Goal: Task Accomplishment & Management: Manage account settings

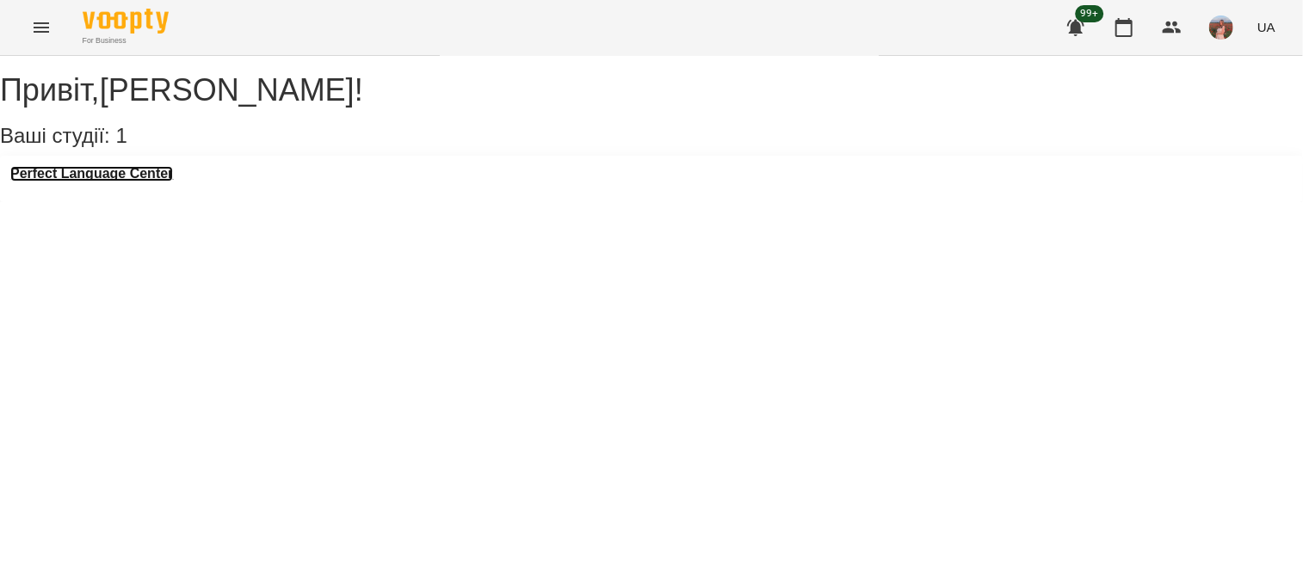
click at [142, 182] on h3 "Perfect Language Center" at bounding box center [91, 173] width 163 height 15
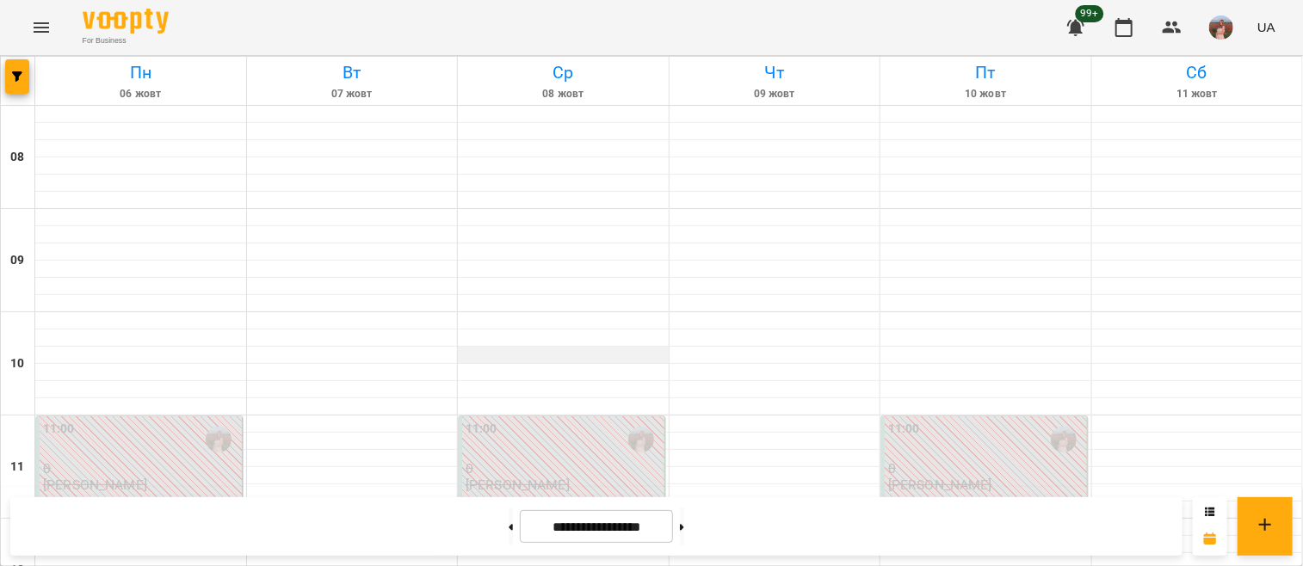
scroll to position [1261, 0]
click at [684, 533] on button at bounding box center [682, 527] width 4 height 38
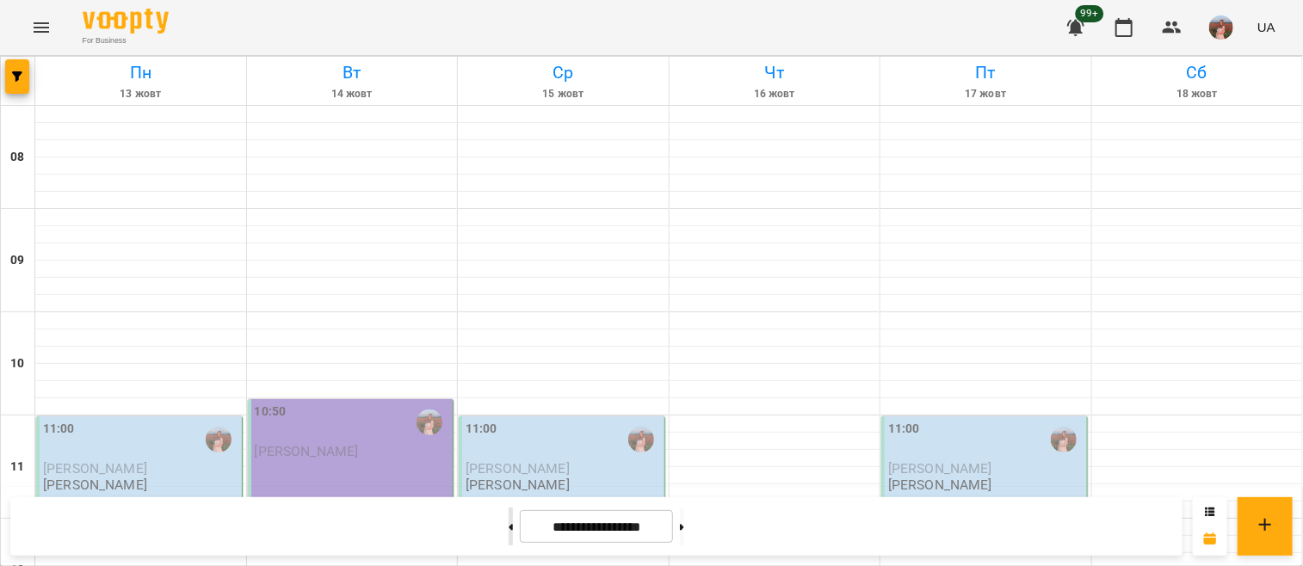
click at [508, 535] on button at bounding box center [510, 527] width 4 height 38
type input "**********"
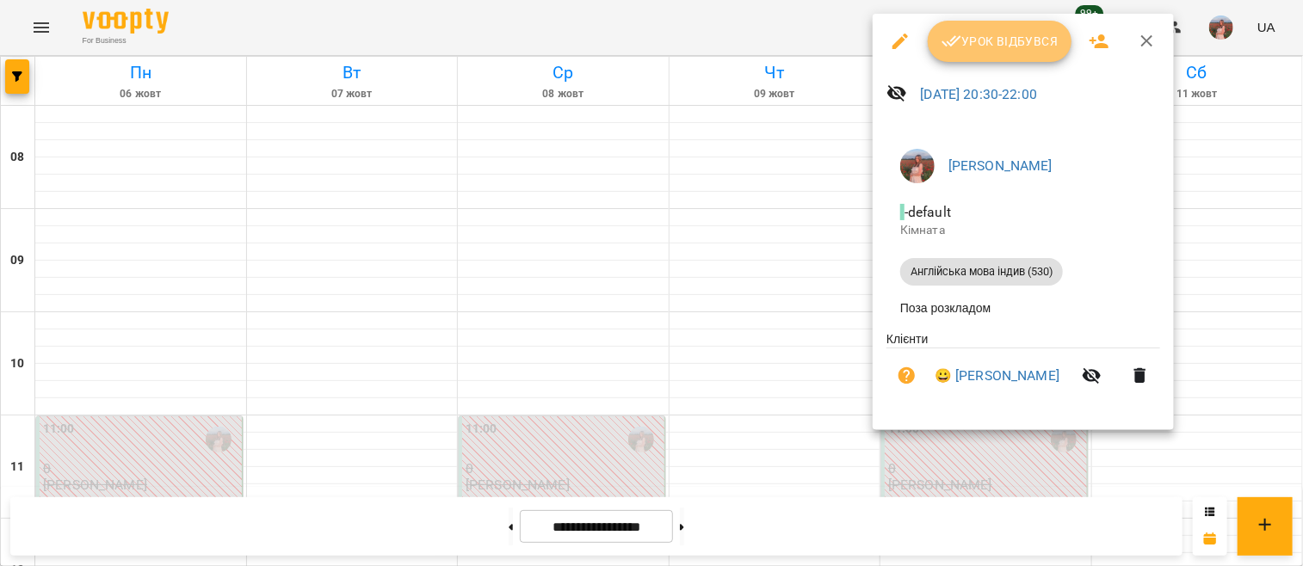
click at [1000, 25] on button "Урок відбувся" at bounding box center [999, 41] width 145 height 41
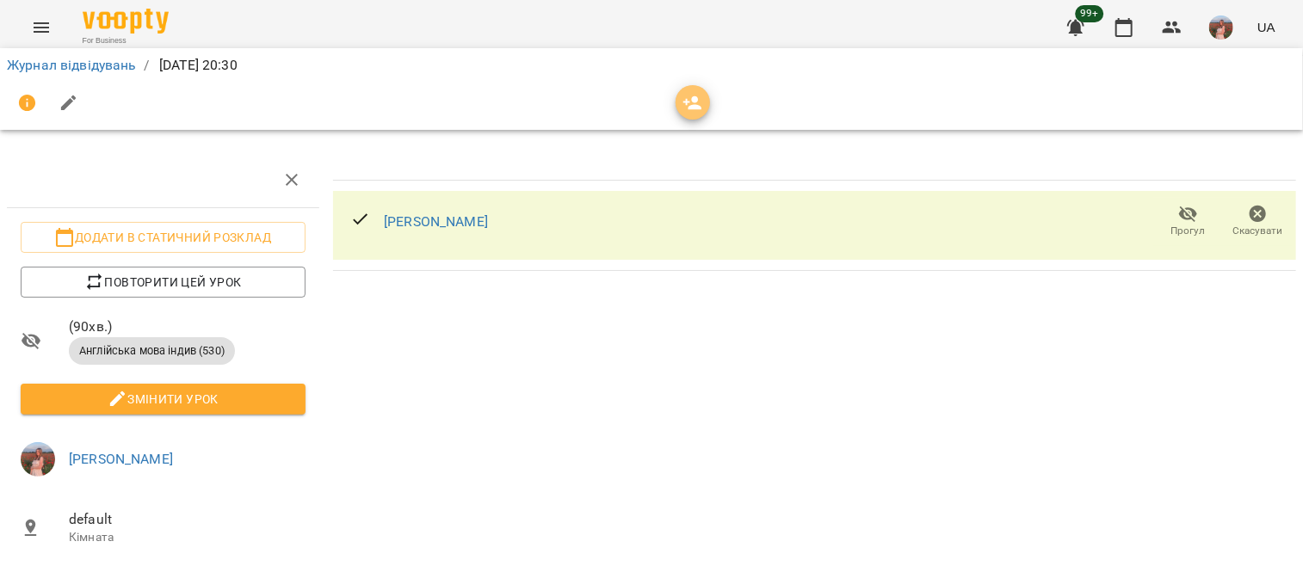
click at [708, 105] on span "button" at bounding box center [692, 103] width 34 height 21
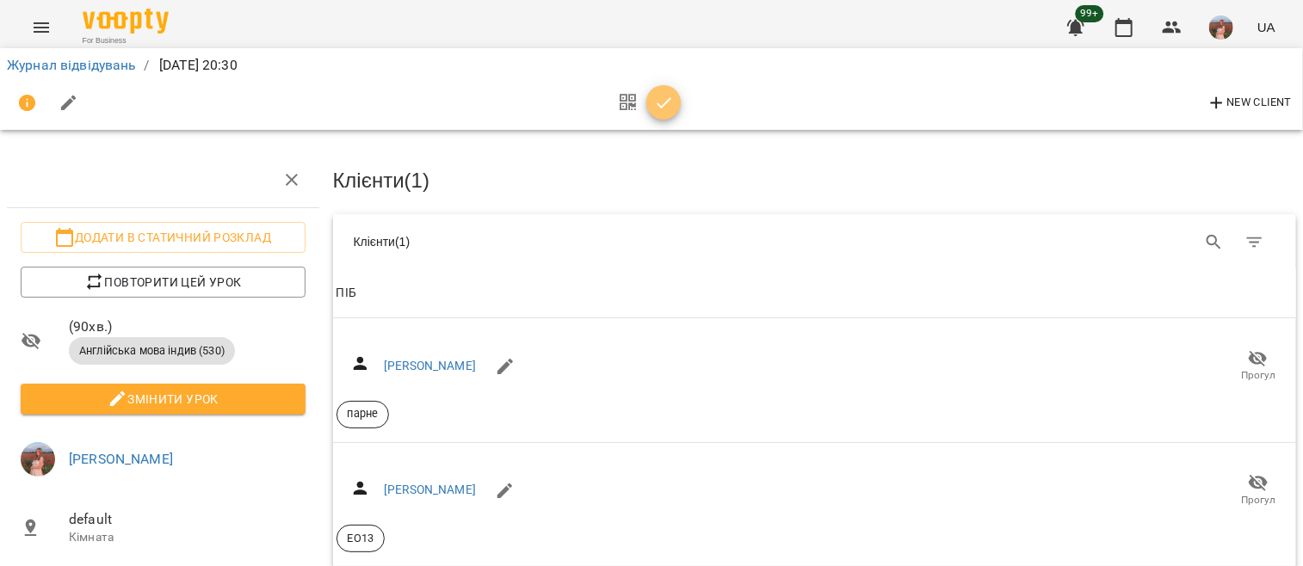
click at [651, 103] on span "button" at bounding box center [663, 103] width 34 height 21
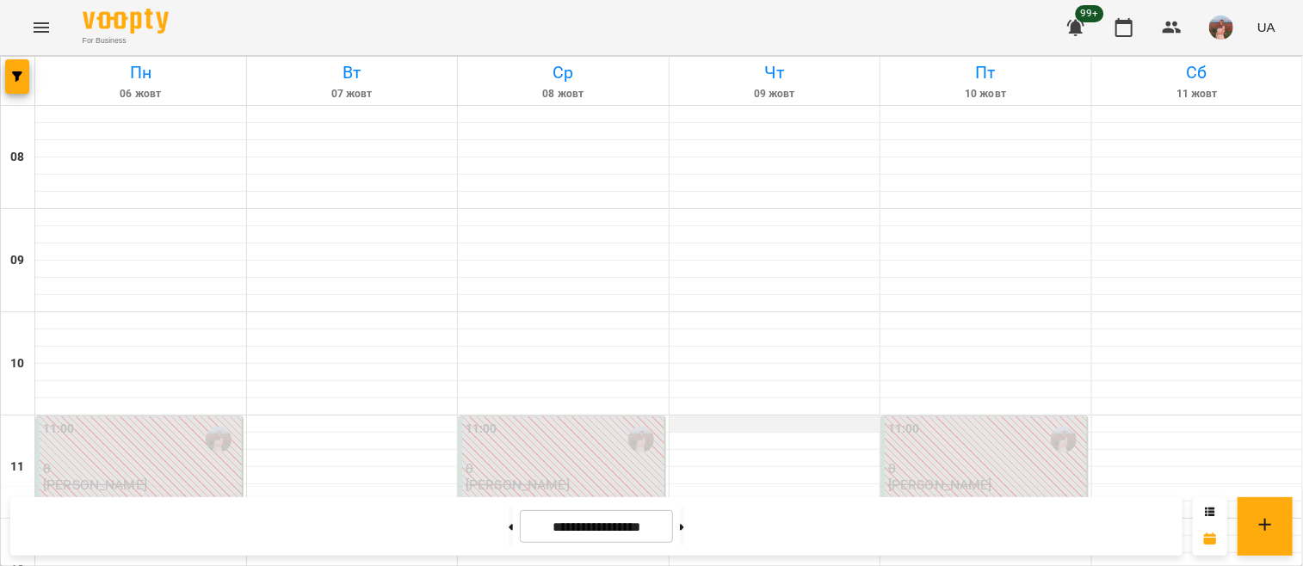
scroll to position [1268, 0]
click at [684, 521] on button at bounding box center [682, 527] width 4 height 38
type input "**********"
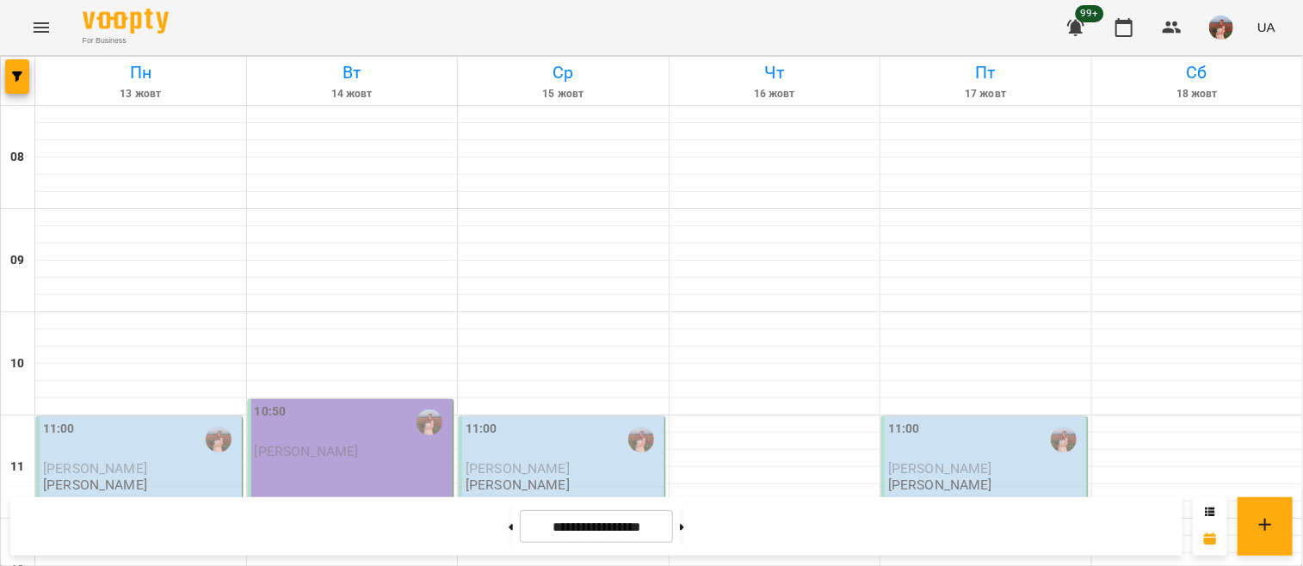
scroll to position [1074, 0]
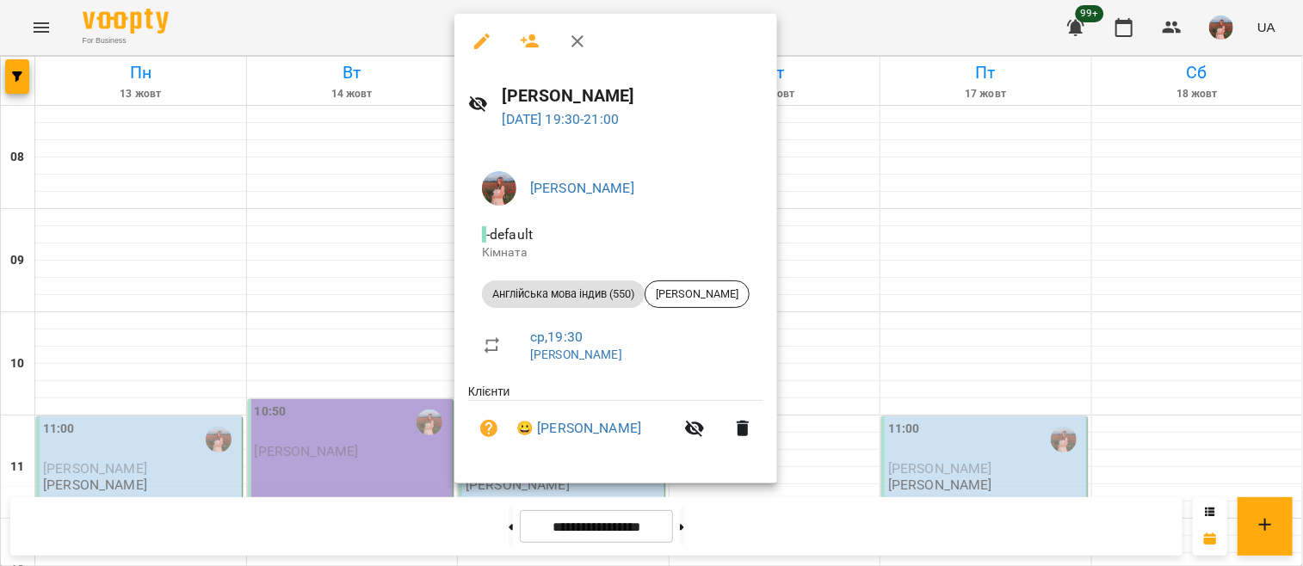
click at [420, 214] on div at bounding box center [651, 283] width 1303 height 566
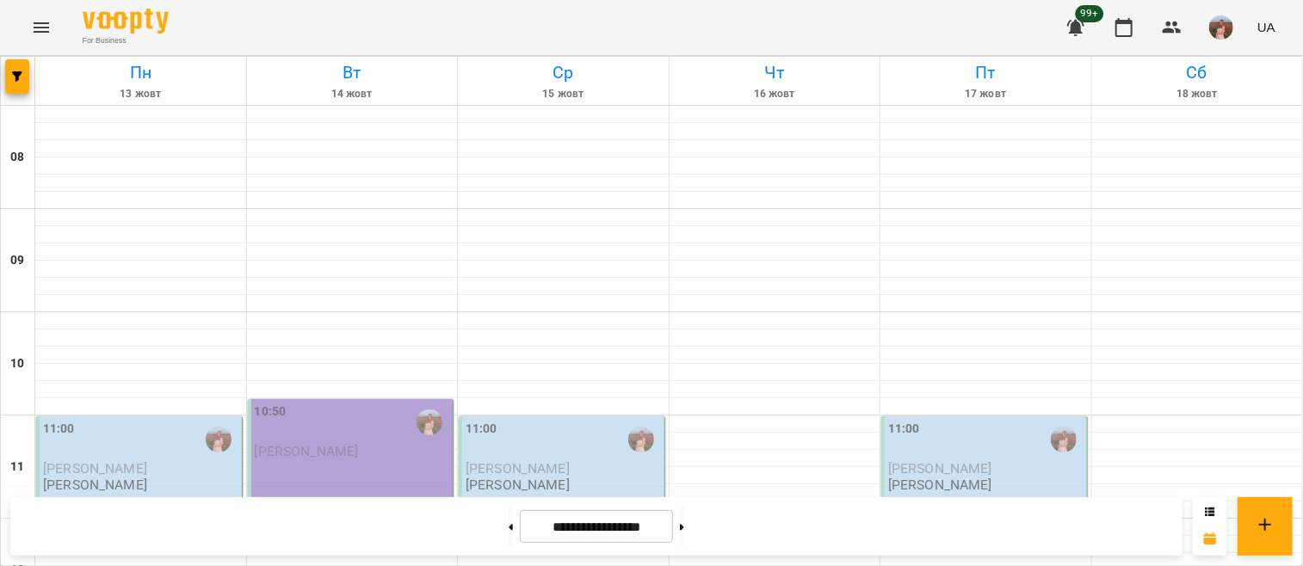
scroll to position [933, 0]
